Goal: Information Seeking & Learning: Learn about a topic

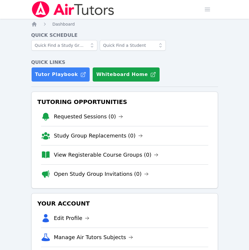
drag, startPoint x: 248, startPoint y: 29, endPoint x: 281, endPoint y: 27, distance: 33.1
click at [248, 27] on html "Home Sessions Study Groups Students Messages Open user menu Amy Burnett Open ma…" at bounding box center [124, 125] width 249 height 250
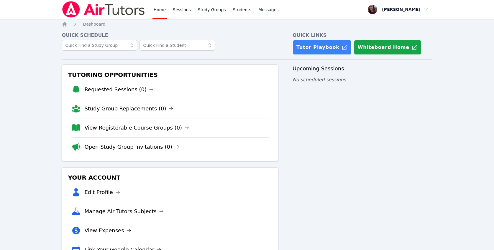
click at [111, 126] on link "View Registerable Course Groups (0)" at bounding box center [136, 128] width 105 height 8
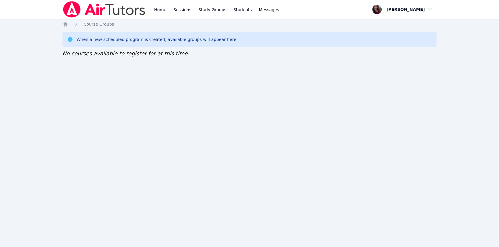
click at [263, 45] on div "When a new scheduled program is created, available groups will appear here." at bounding box center [249, 39] width 374 height 15
click at [67, 24] on icon "Breadcrumb" at bounding box center [65, 24] width 5 height 5
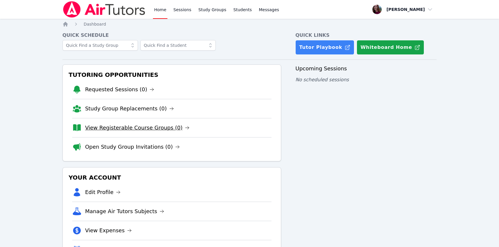
click at [118, 127] on link "View Registerable Course Groups (0)" at bounding box center [137, 128] width 105 height 8
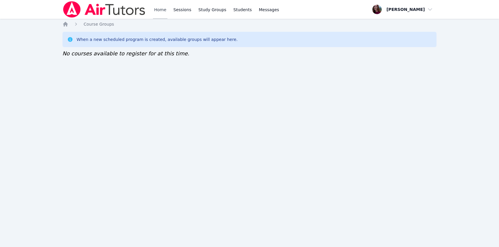
click at [160, 9] on link "Home" at bounding box center [160, 9] width 14 height 19
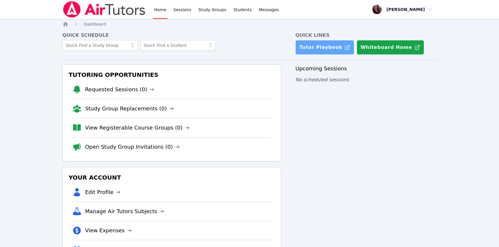
click at [311, 52] on link "Tutor Playbook" at bounding box center [324, 47] width 59 height 15
